Goal: Transaction & Acquisition: Subscribe to service/newsletter

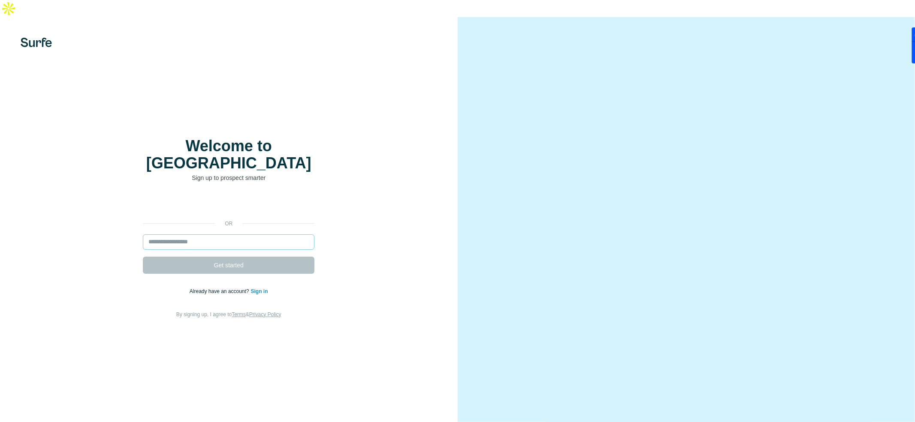
drag, startPoint x: 241, startPoint y: 207, endPoint x: 241, endPoint y: 215, distance: 8.2
click at [241, 208] on div "or Get started Already have an account? Sign in By signing up, I agree to Terms…" at bounding box center [228, 257] width 423 height 123
click at [241, 235] on input "email" at bounding box center [229, 242] width 172 height 15
paste input "**********"
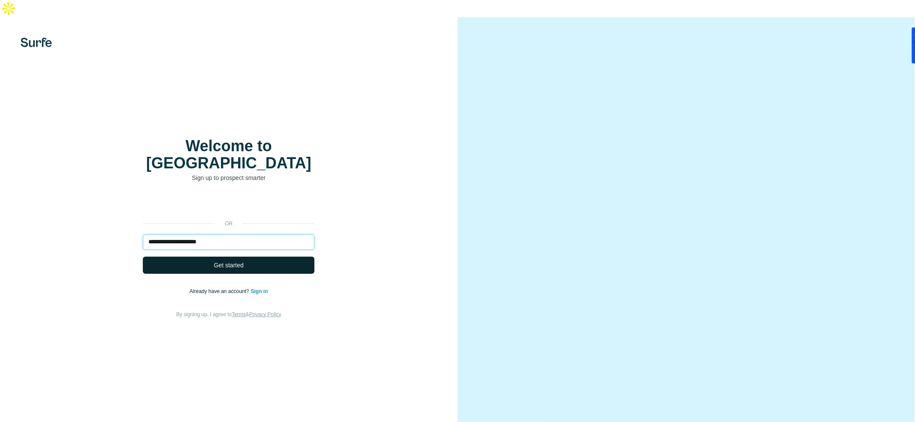
type input "**********"
click at [256, 257] on button "Get started" at bounding box center [229, 265] width 172 height 17
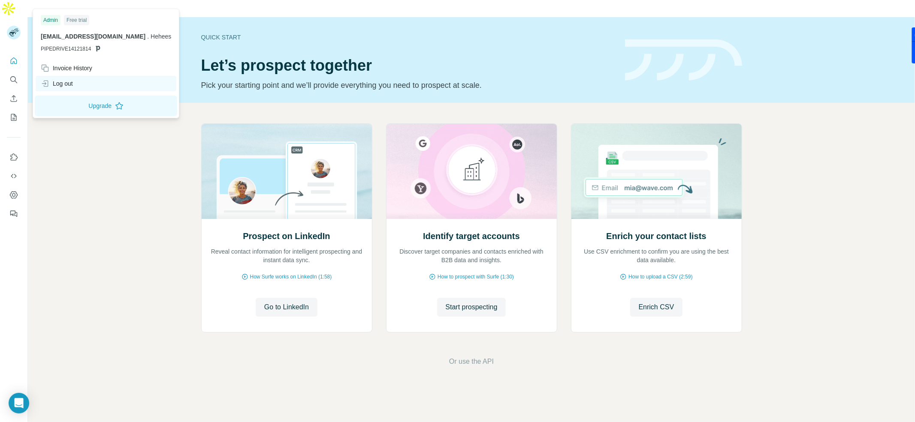
click at [69, 79] on div "Log out" at bounding box center [57, 83] width 32 height 9
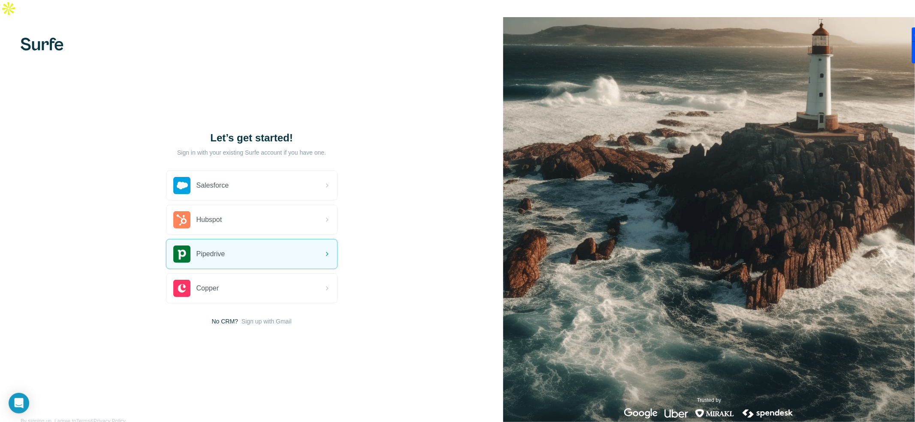
click at [41, 17] on div "Let’s get started! Sign in with your existing Surfe account if you have one. Sa…" at bounding box center [251, 228] width 503 height 422
click at [38, 38] on img at bounding box center [42, 44] width 43 height 13
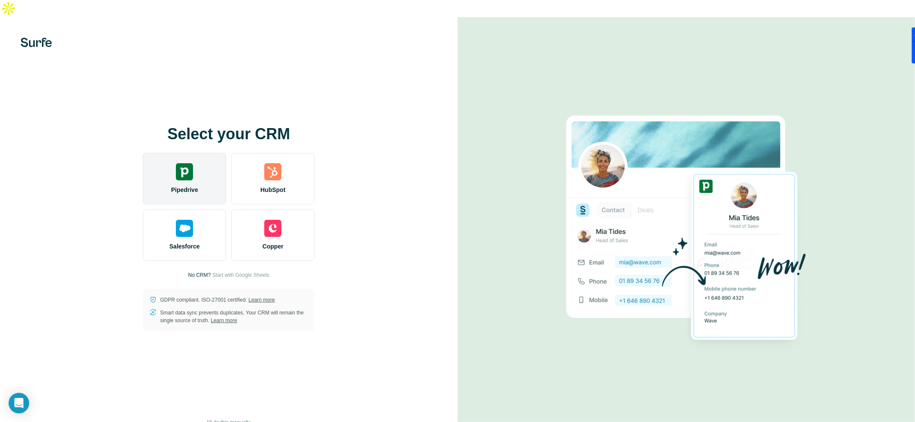
click at [204, 175] on div "Pipedrive" at bounding box center [184, 178] width 83 height 51
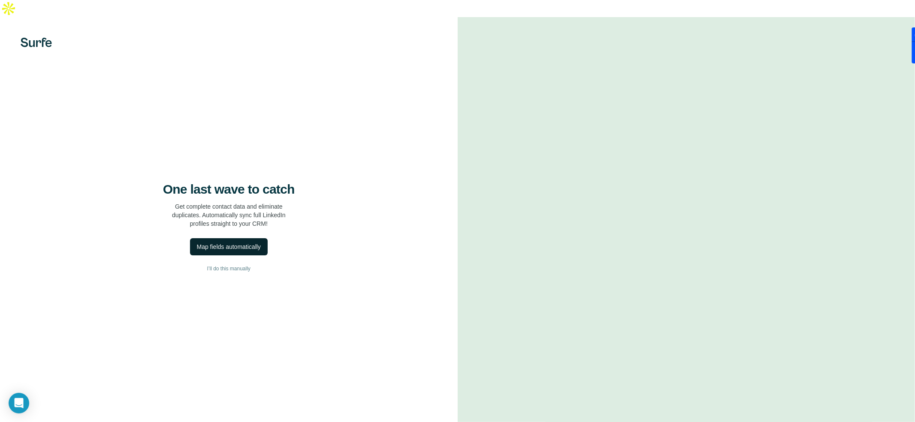
click at [233, 243] on div "Map fields automatically" at bounding box center [229, 247] width 64 height 9
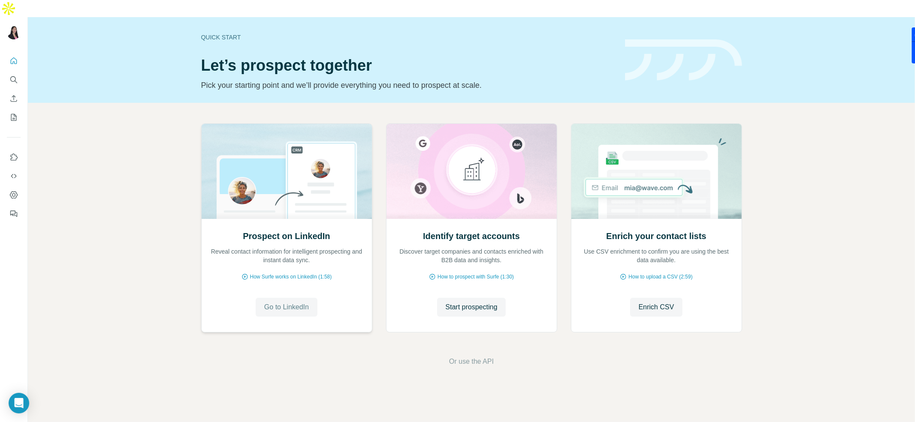
click at [278, 302] on span "Go to LinkedIn" at bounding box center [286, 307] width 45 height 10
